Goal: Information Seeking & Learning: Learn about a topic

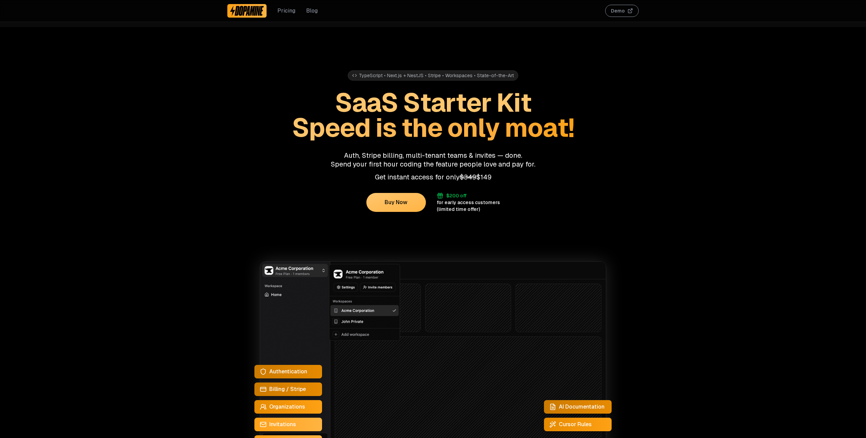
click at [315, 13] on link "Blog" at bounding box center [312, 11] width 12 height 8
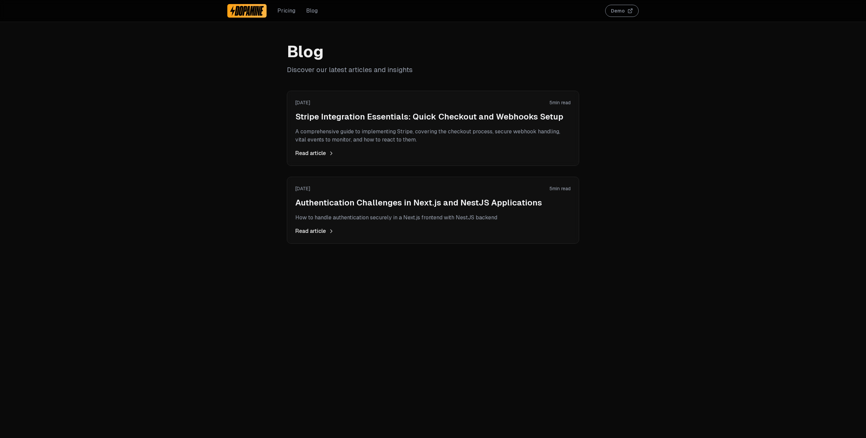
click at [346, 202] on h2 "Authentication Challenges in Next.js and NestJS Applications" at bounding box center [432, 202] width 275 height 11
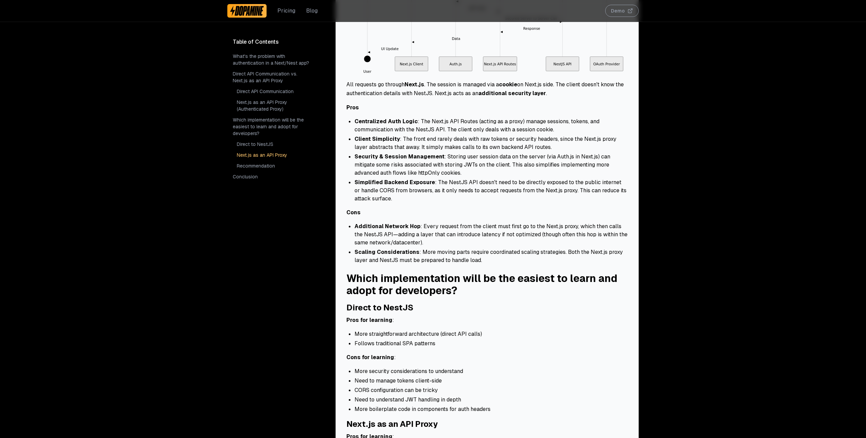
scroll to position [962, 0]
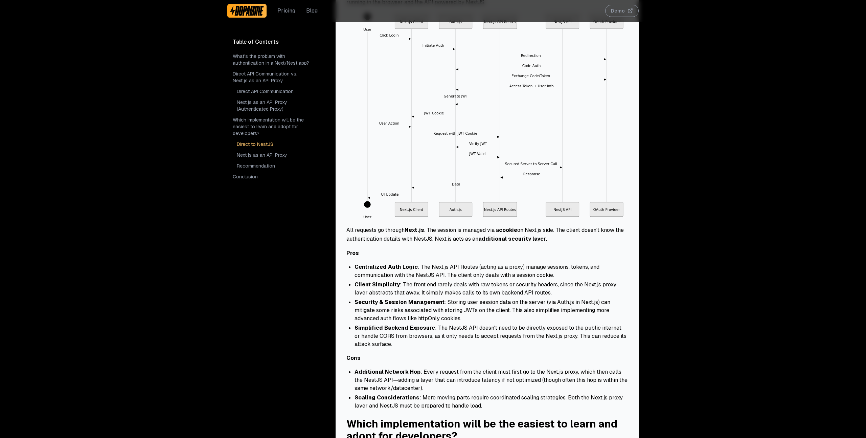
click at [310, 10] on link "Blog" at bounding box center [312, 11] width 12 height 8
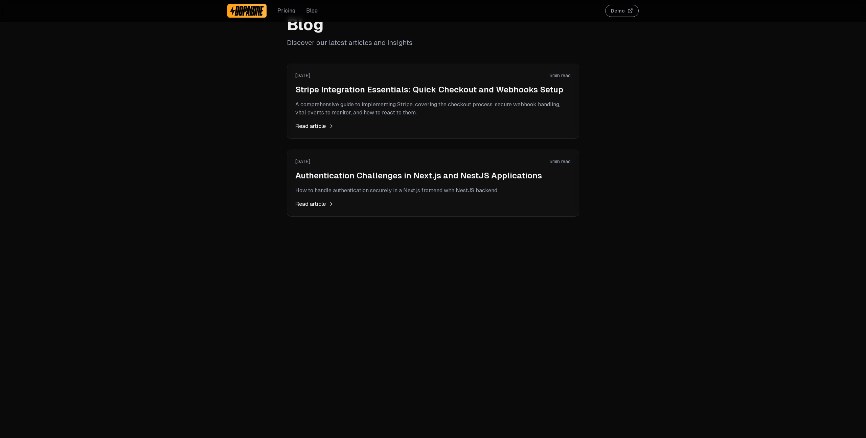
click at [362, 90] on h2 "Stripe Integration Essentials: Quick Checkout and Webhooks Setup" at bounding box center [432, 89] width 275 height 11
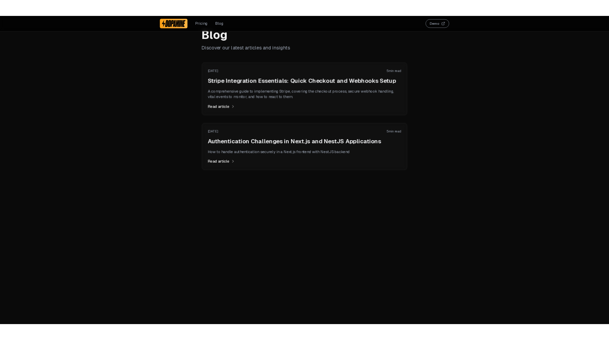
scroll to position [27, 0]
